Goal: Transaction & Acquisition: Book appointment/travel/reservation

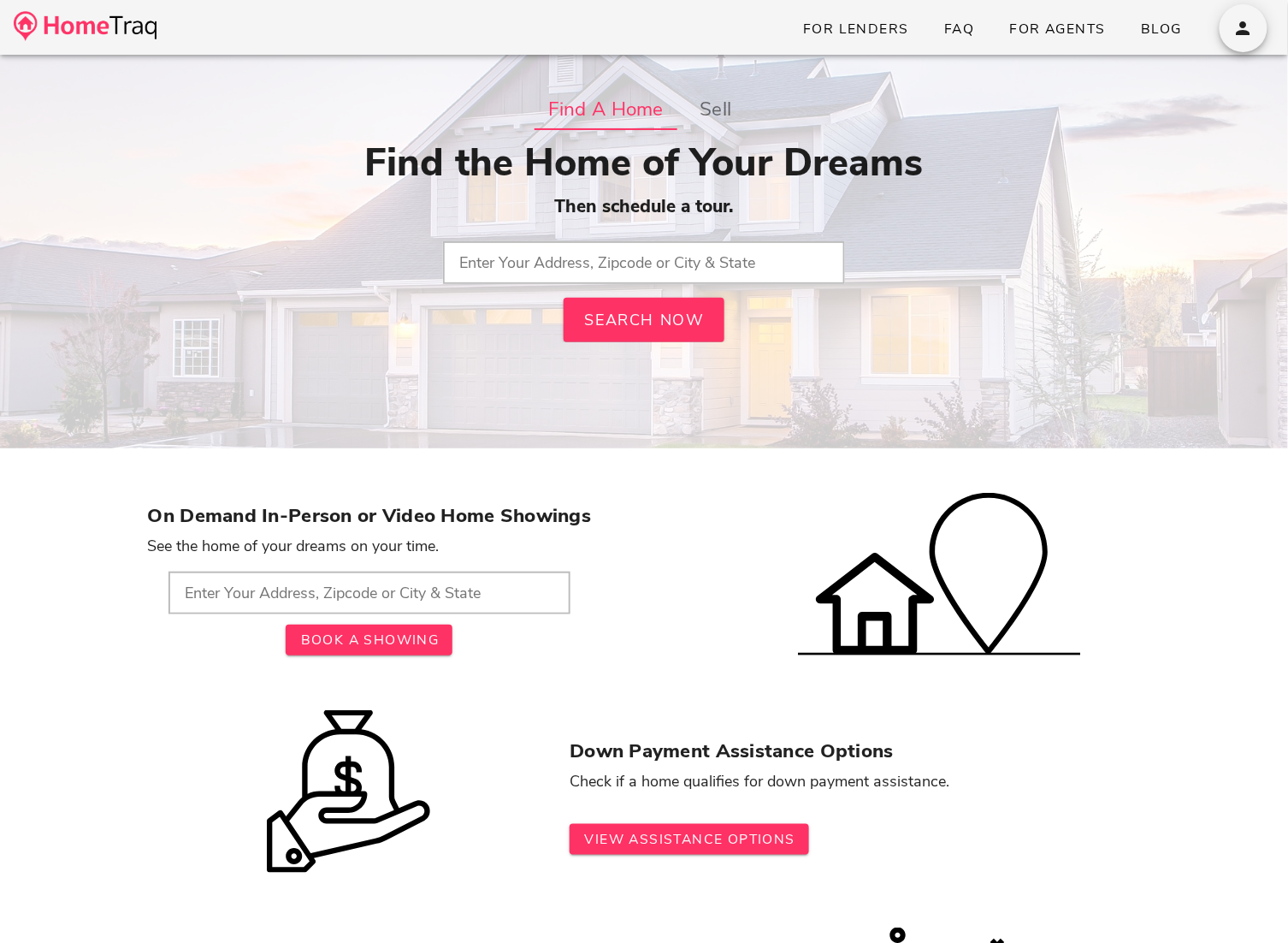
click at [639, 269] on input "text" at bounding box center [644, 262] width 402 height 42
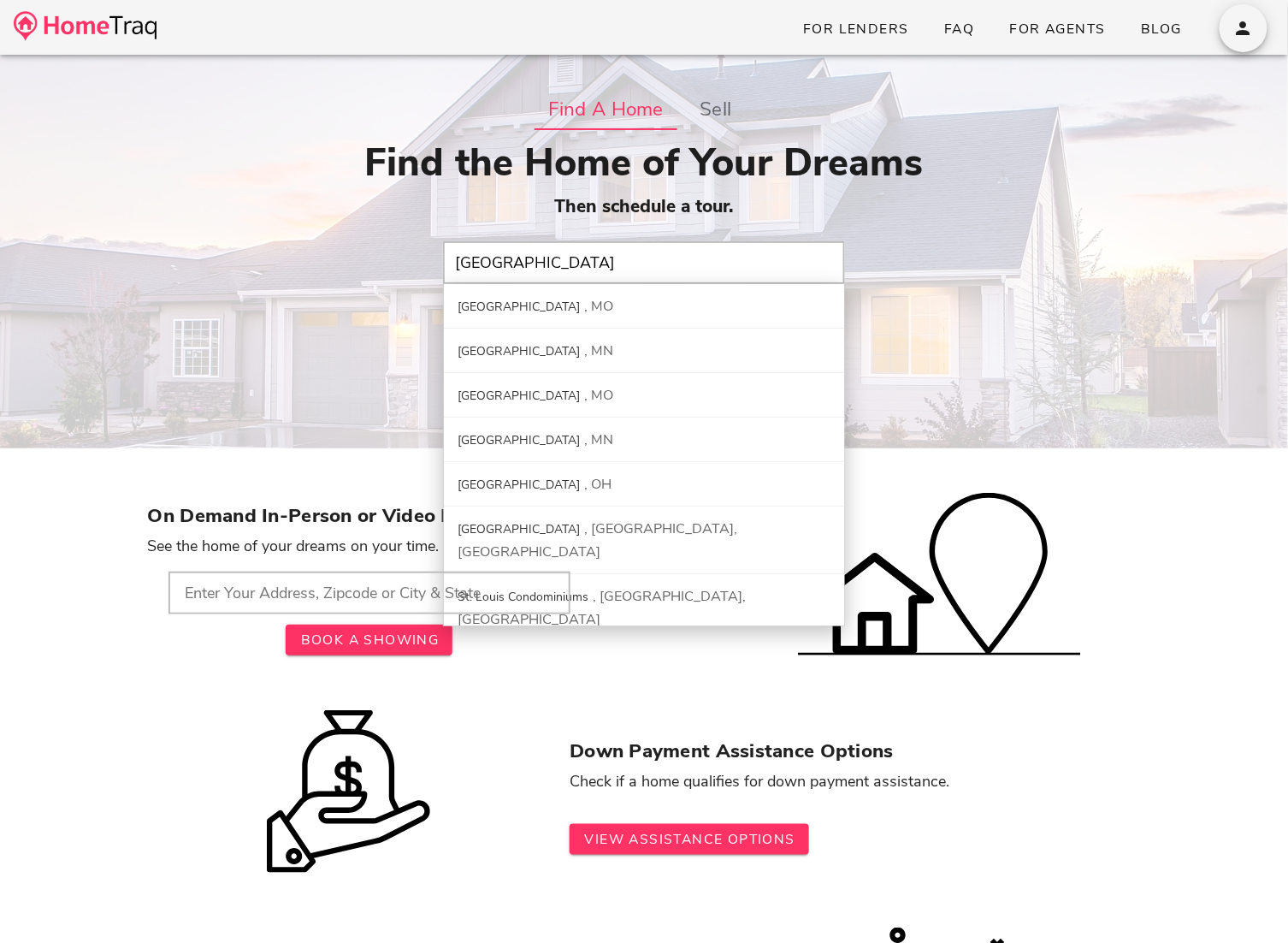
type input "St. Louis City, MO"
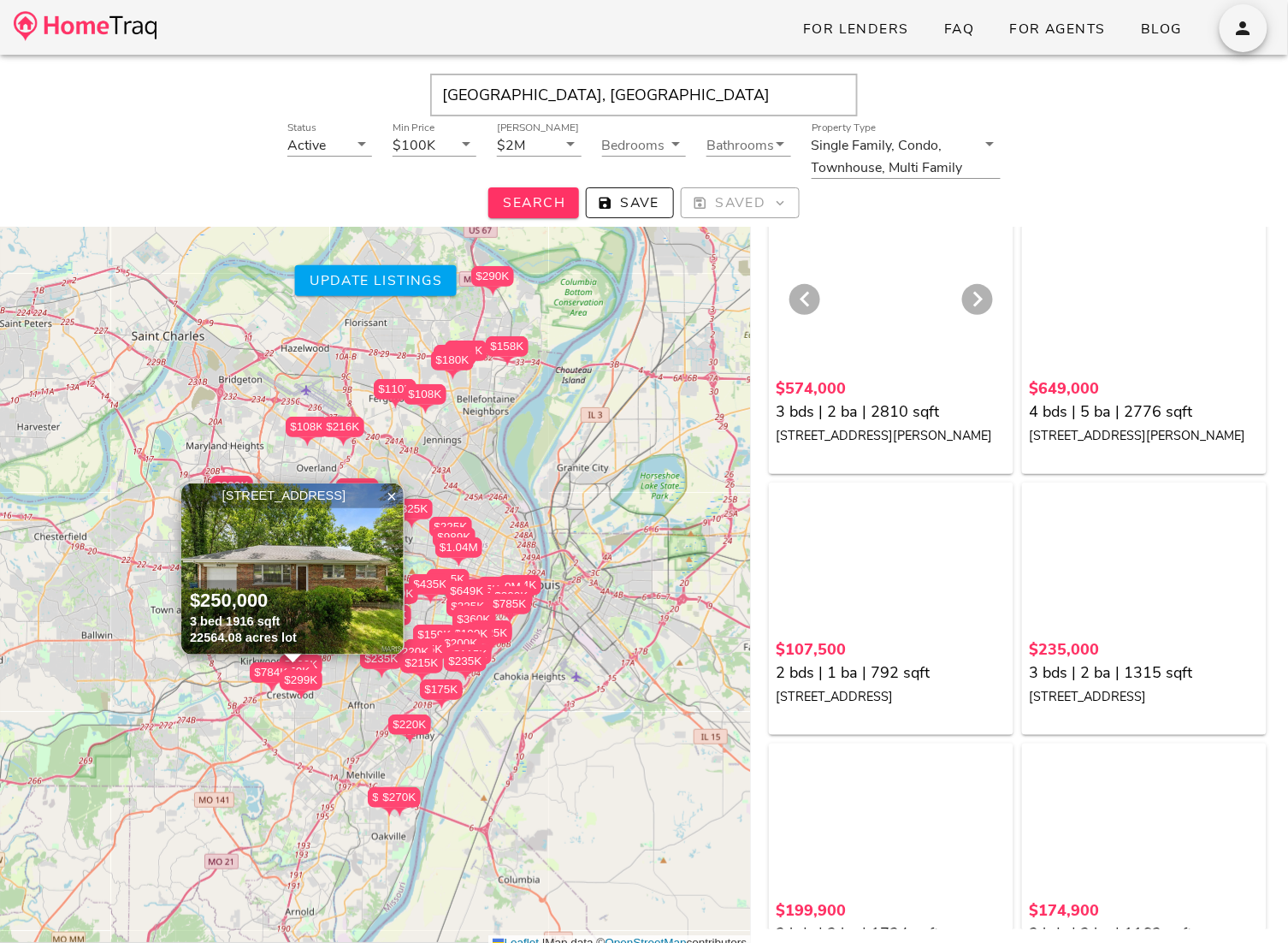
click at [882, 303] on div at bounding box center [891, 300] width 231 height 145
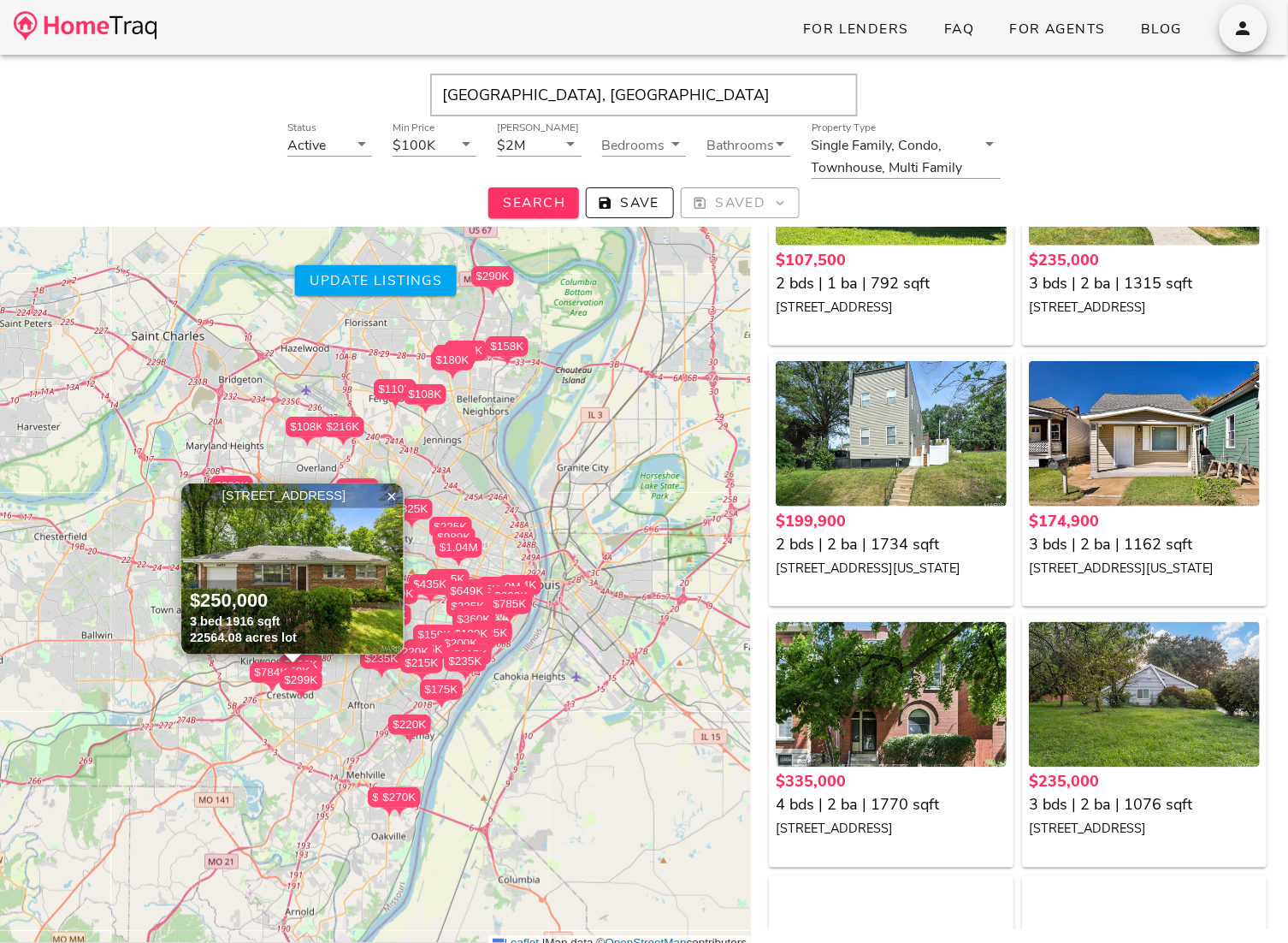
scroll to position [645, 0]
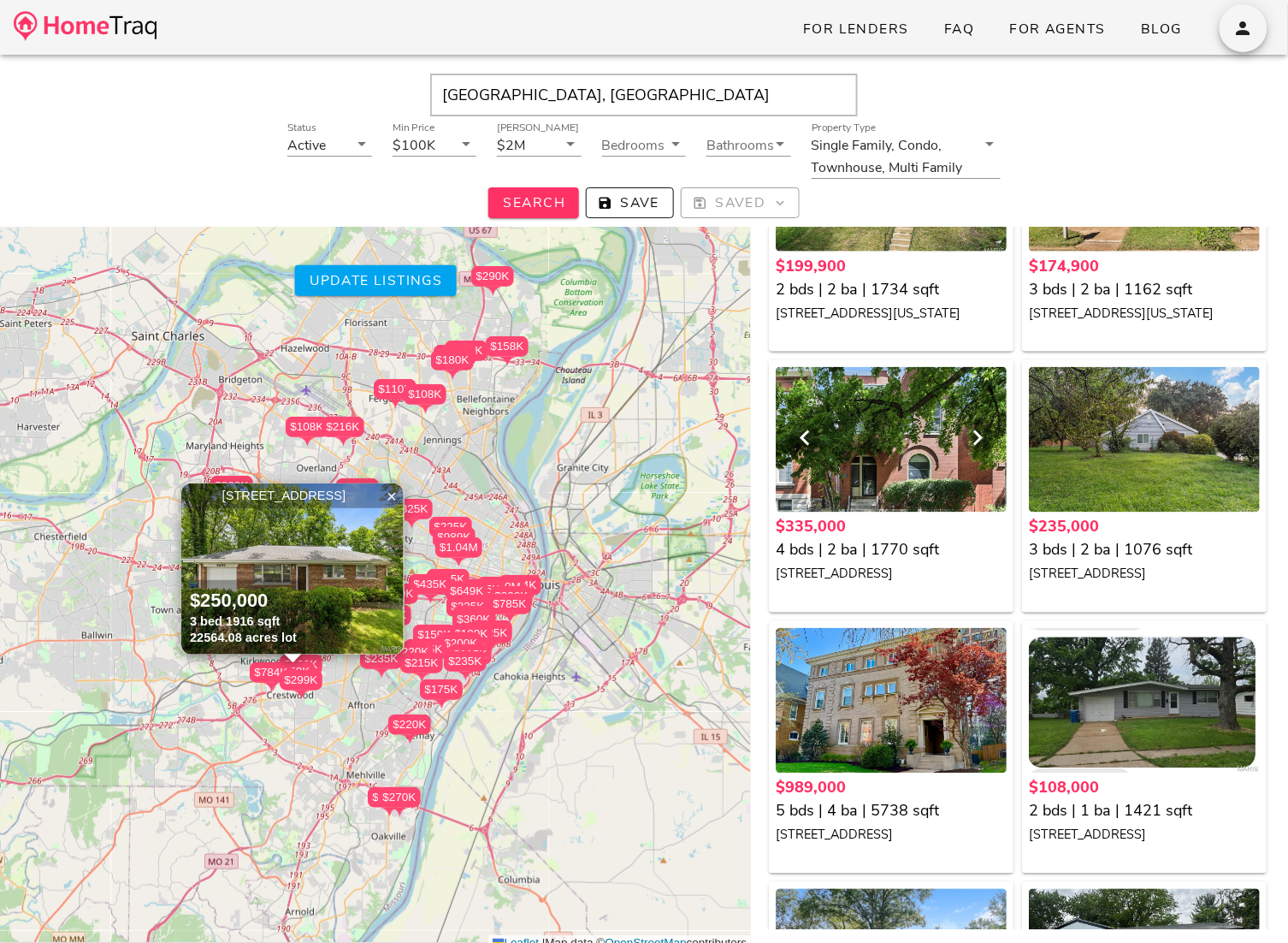
click at [918, 451] on div at bounding box center [891, 439] width 231 height 145
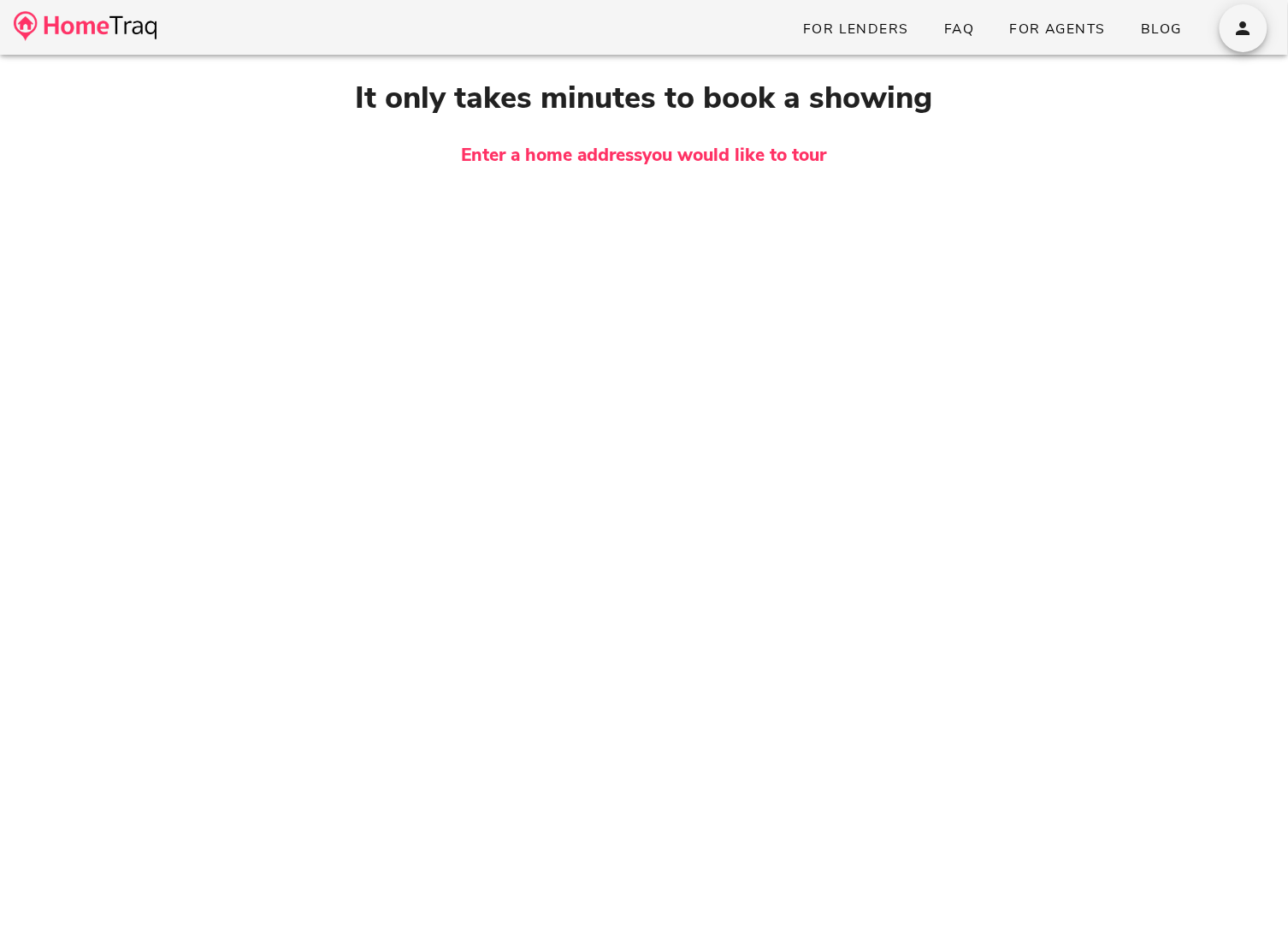
click at [776, 369] on div "It only takes minutes to book a showing Enter a home address you would like to …" at bounding box center [644, 405] width 993 height 660
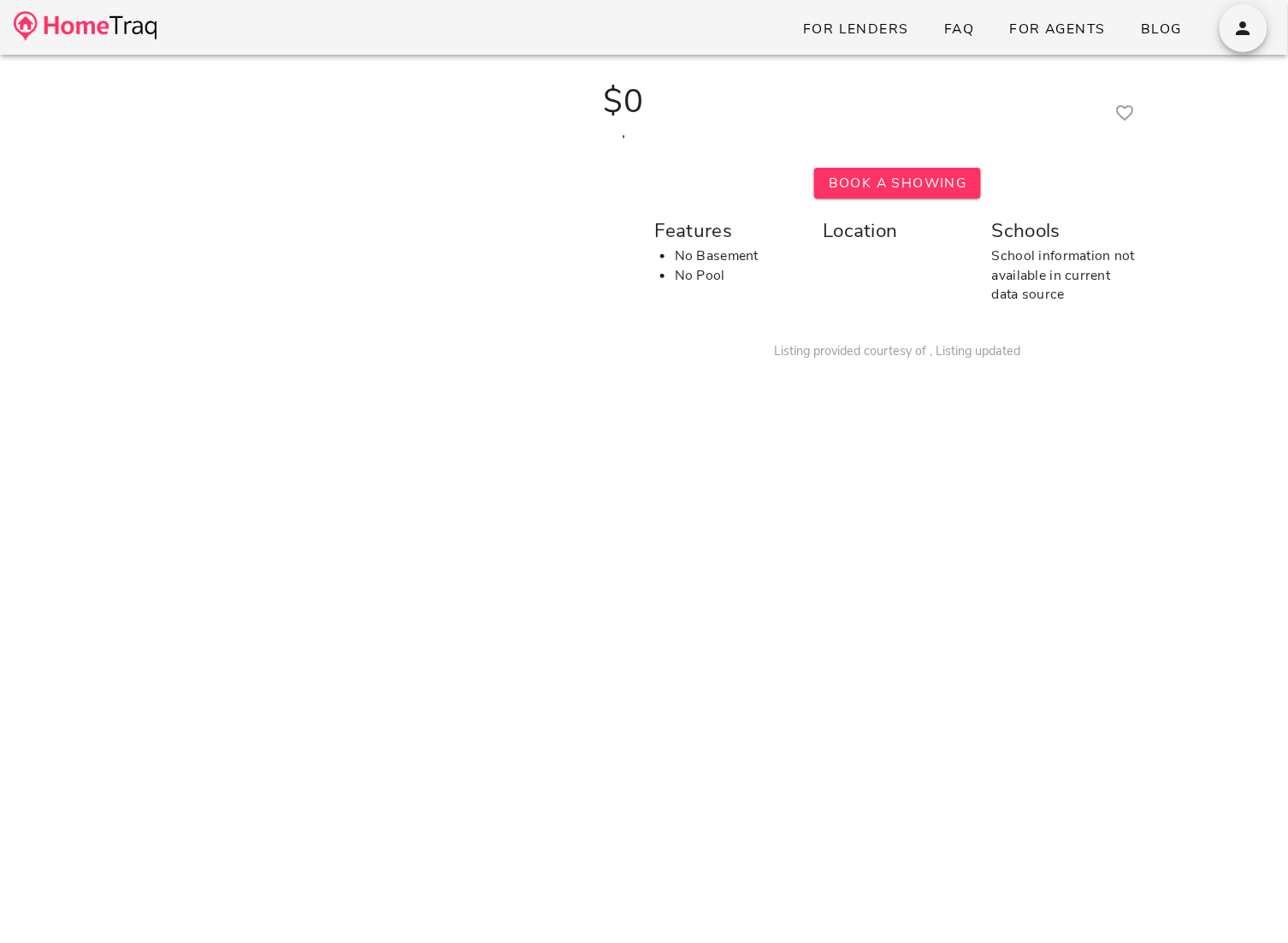
click at [63, 23] on img at bounding box center [85, 26] width 143 height 30
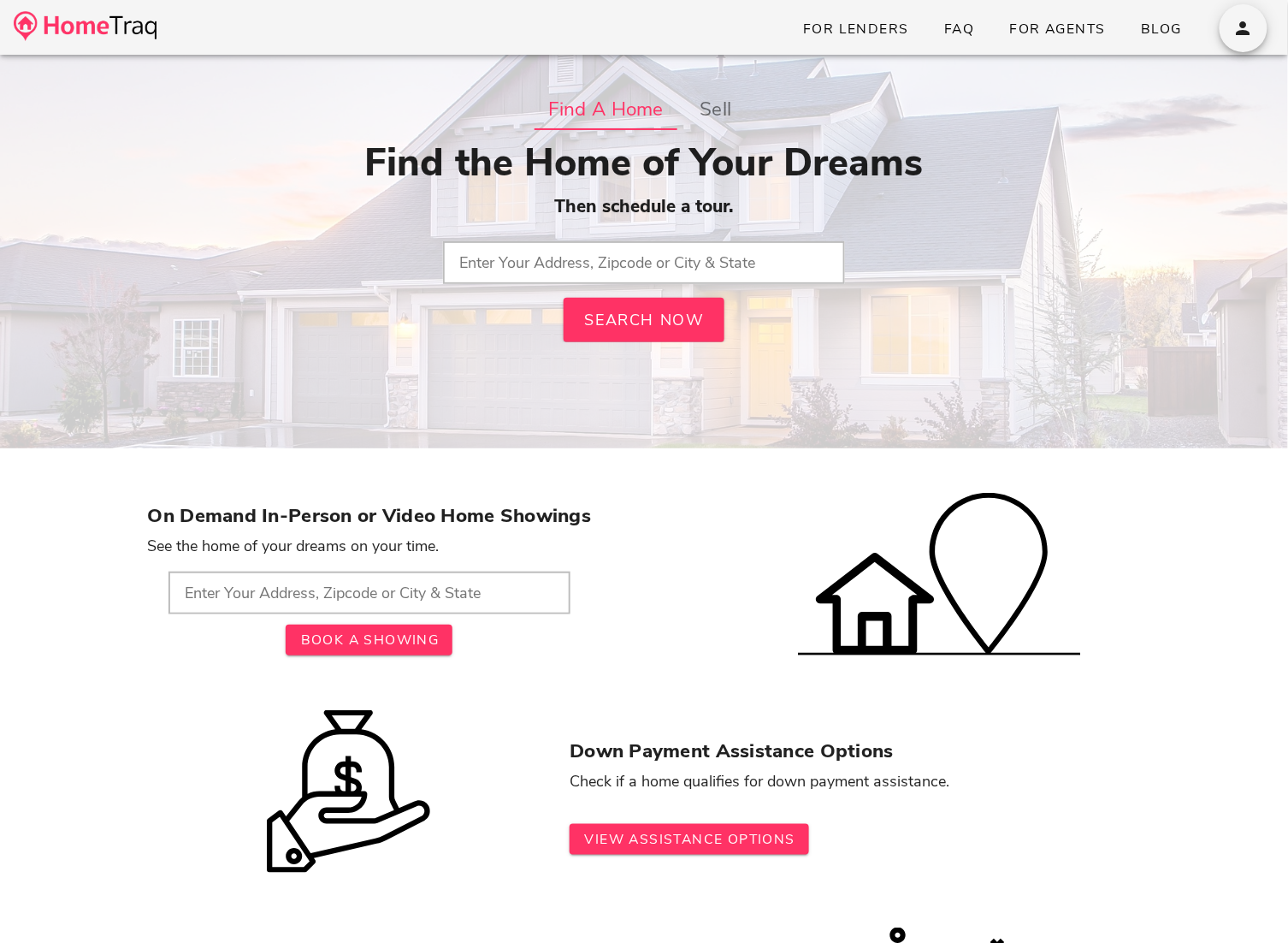
click at [606, 253] on input "text" at bounding box center [644, 262] width 402 height 42
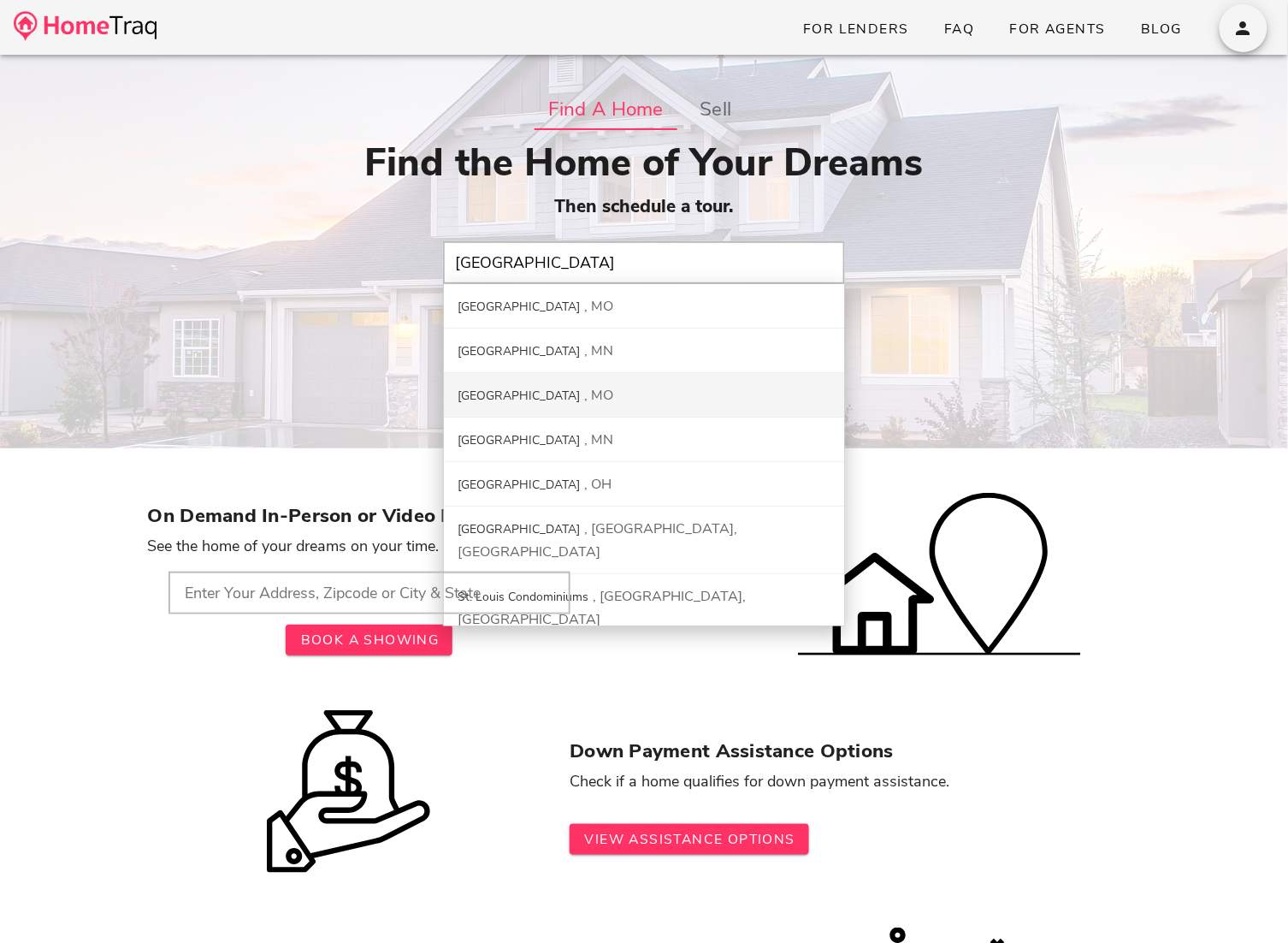
click at [580, 388] on div "[GEOGRAPHIC_DATA]" at bounding box center [644, 395] width 401 height 44
type input "St. Louis County, MO"
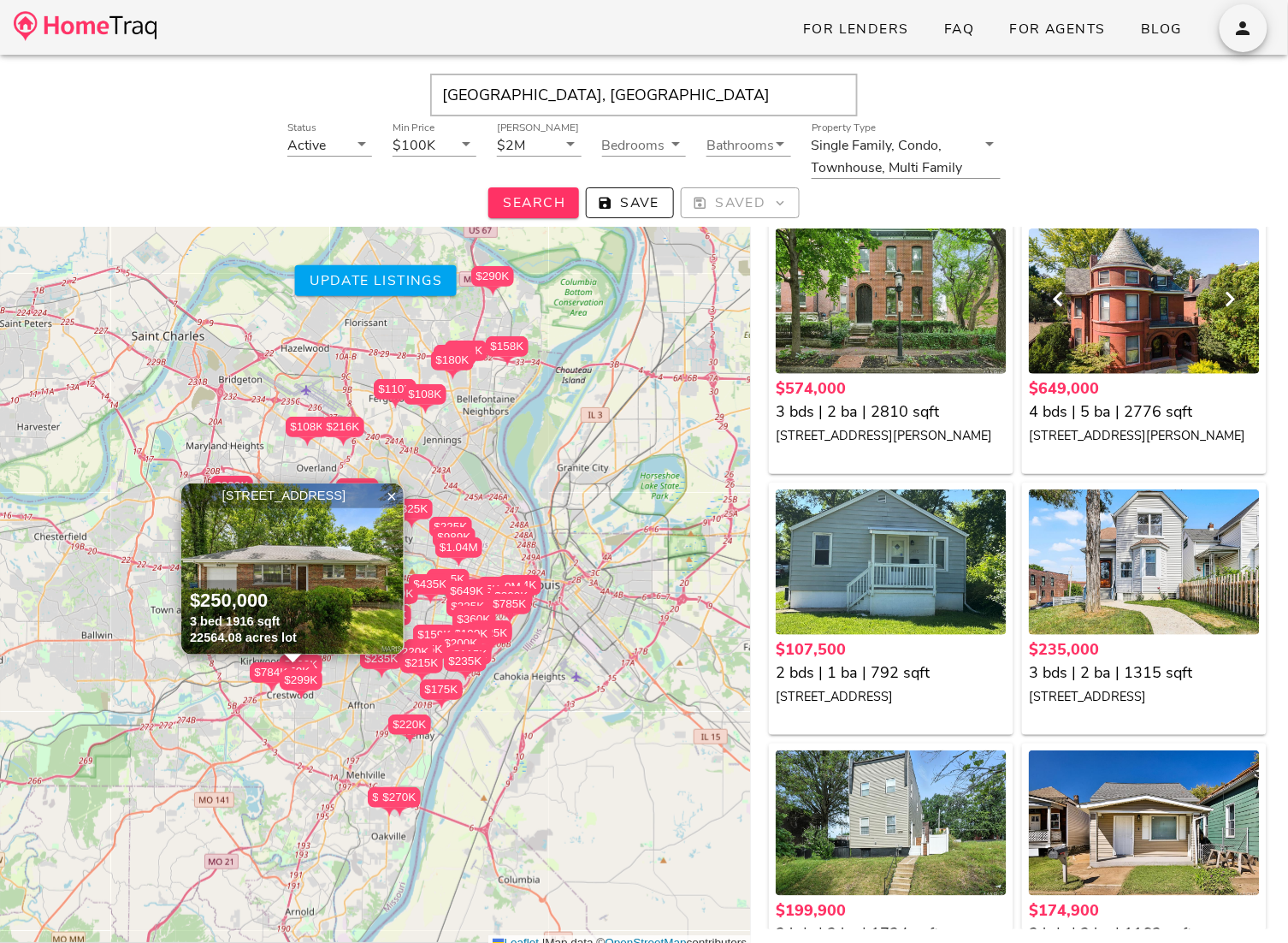
click at [1120, 328] on div at bounding box center [1145, 300] width 231 height 145
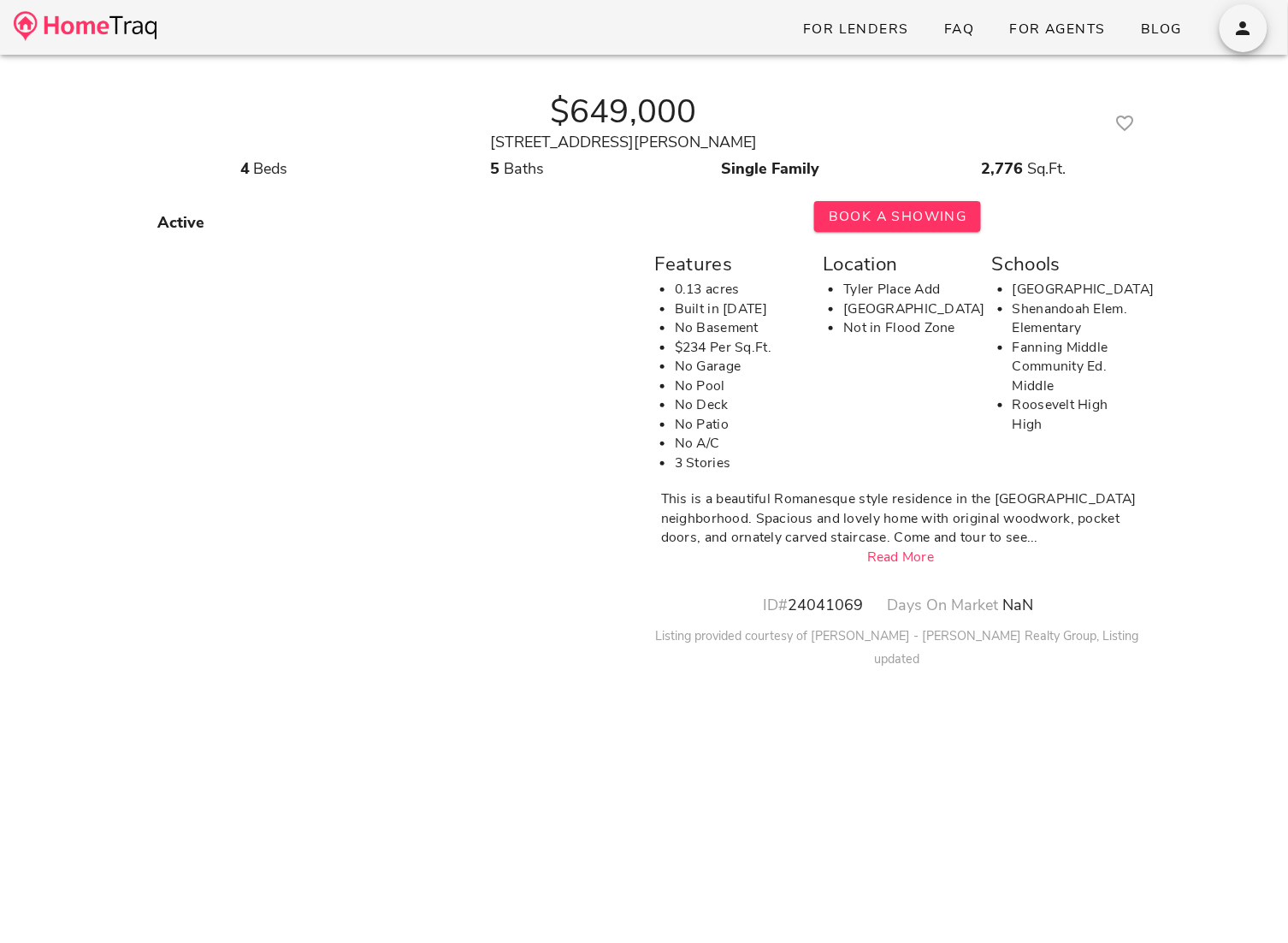
click at [896, 575] on div "Book A Showing Features 0.13 acres Built in [DATE] No Basement $234 Per Sq.Ft. …" at bounding box center [898, 435] width 507 height 490
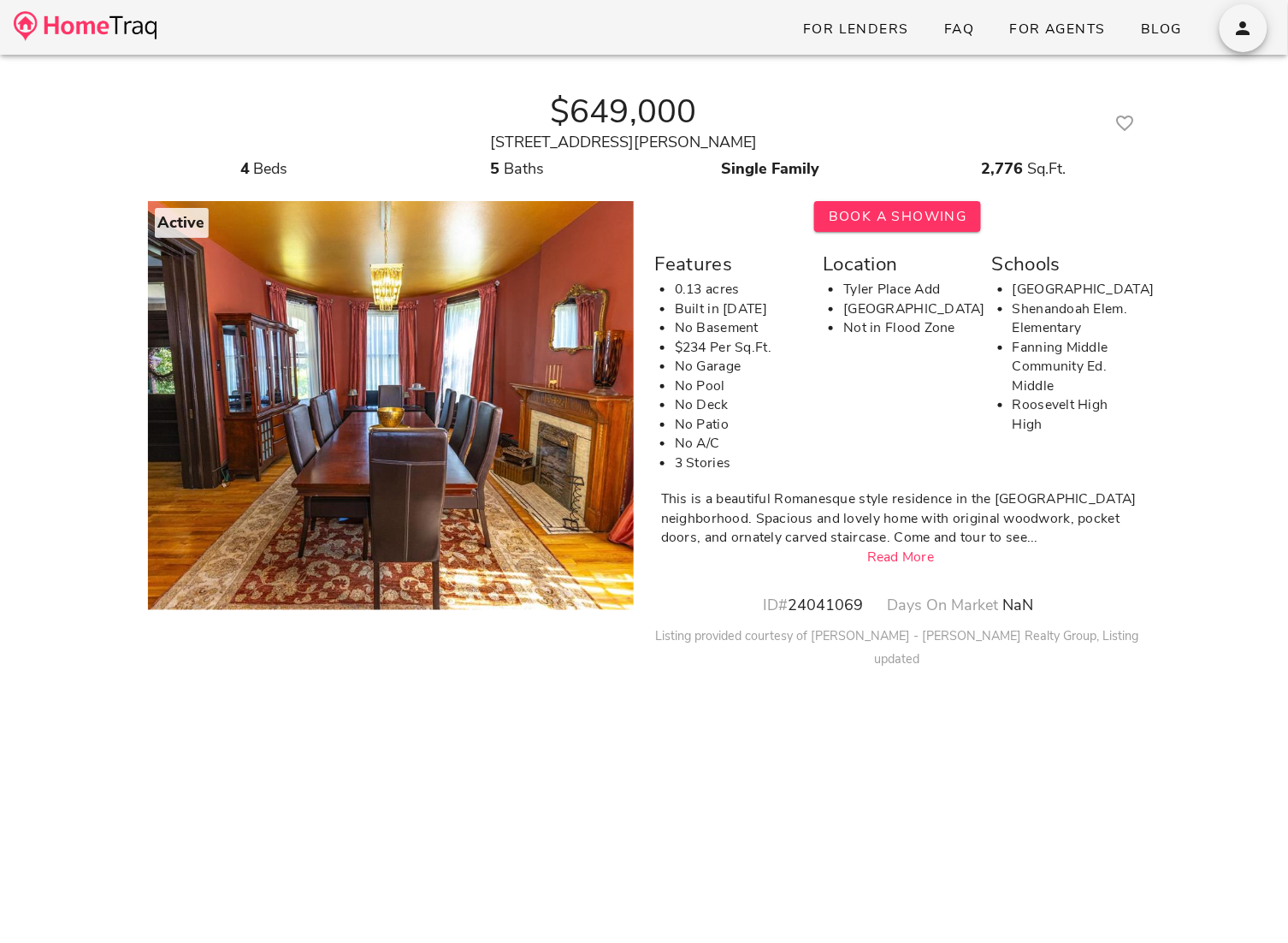
click at [887, 555] on link "Read More" at bounding box center [901, 557] width 67 height 19
